Goal: Transaction & Acquisition: Purchase product/service

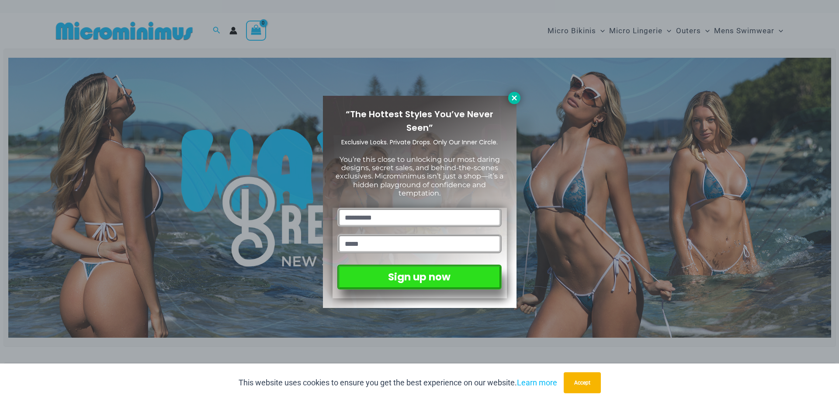
click at [516, 96] on icon at bounding box center [514, 97] width 5 height 5
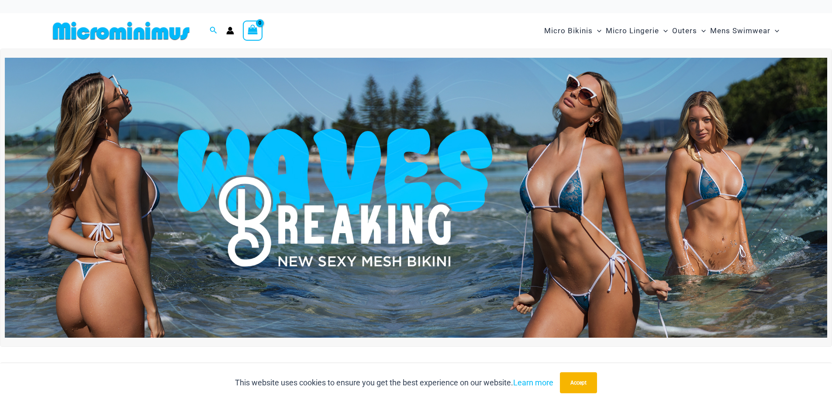
click at [419, 208] on img at bounding box center [416, 198] width 823 height 280
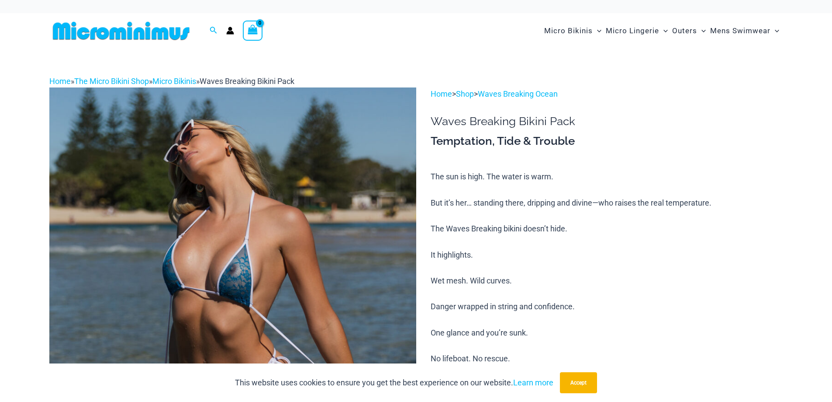
click at [655, 177] on p "The sun is high. The water is warm. But it’s her… standing there, dripping and …" at bounding box center [607, 293] width 352 height 246
